Goal: Find specific page/section: Find specific page/section

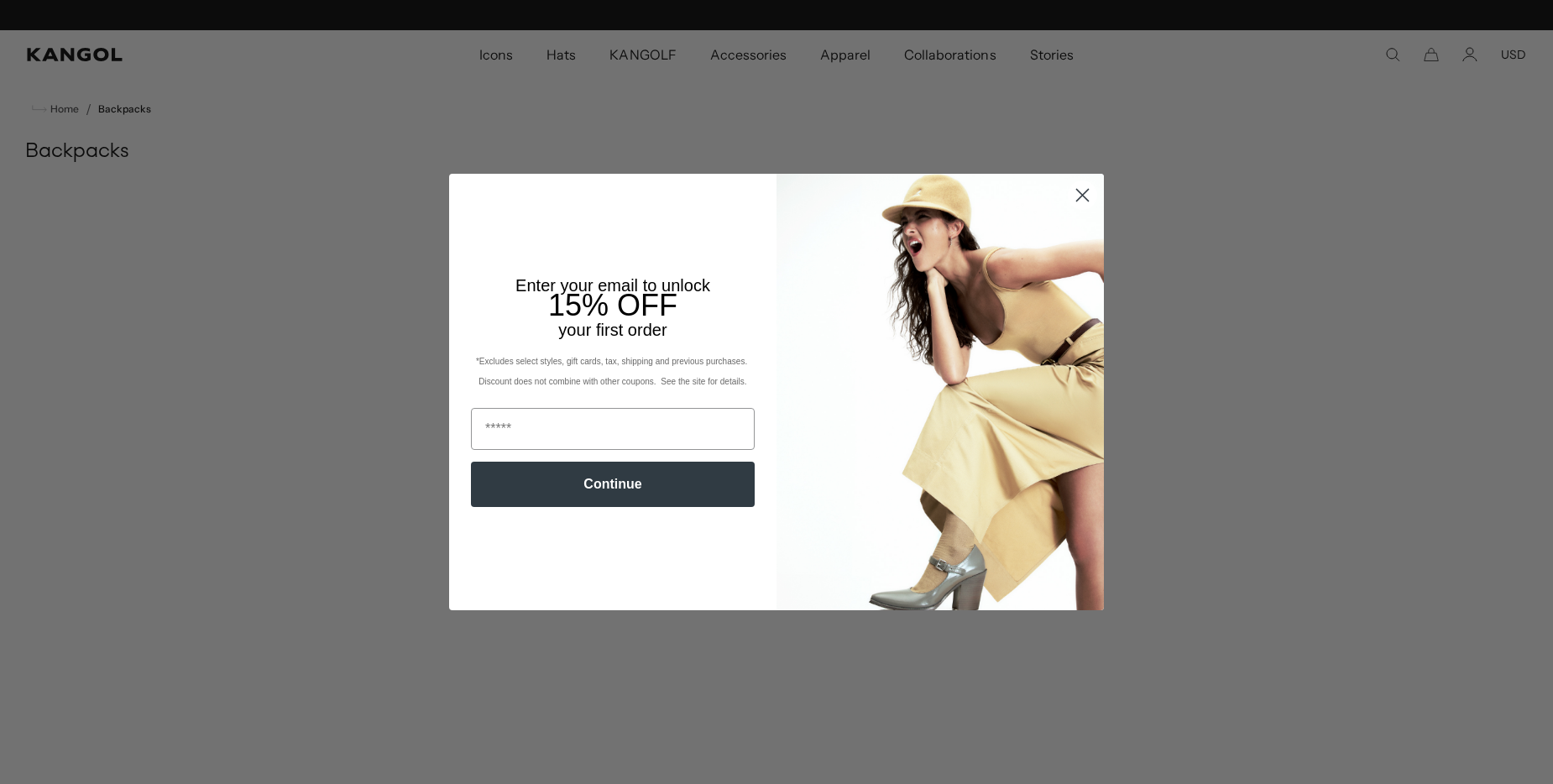
scroll to position [0, 346]
